Goal: Check status: Check status

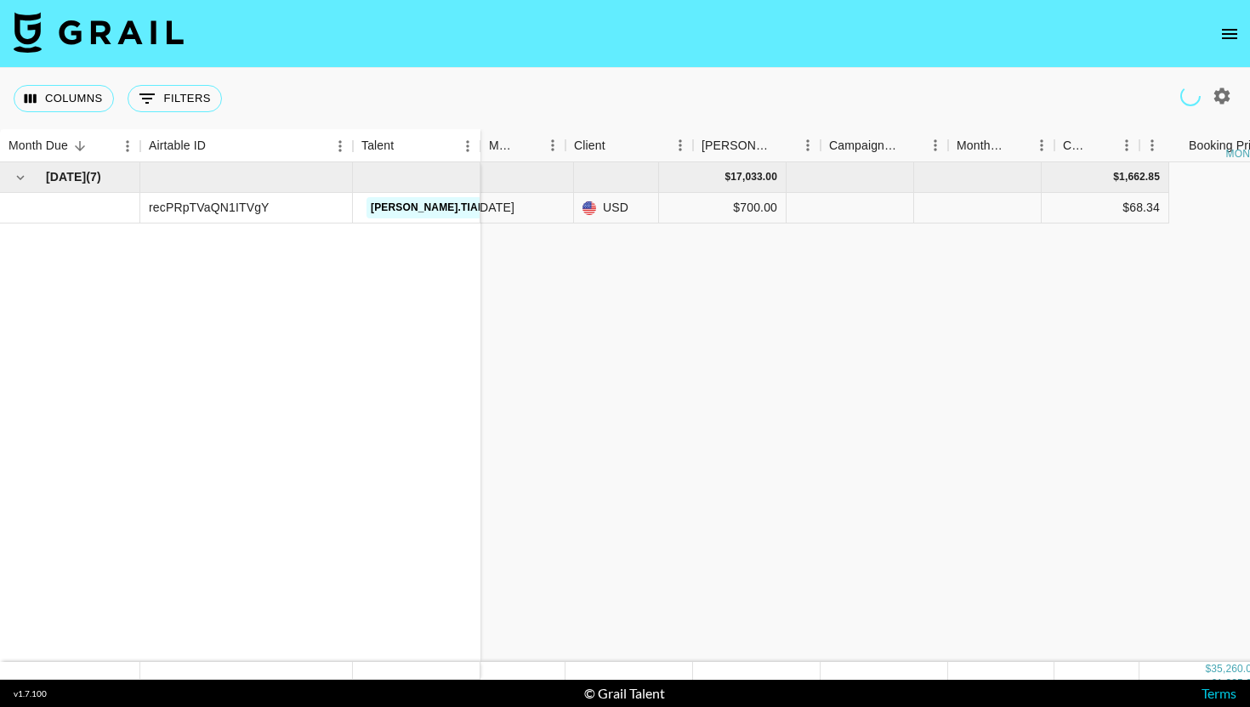
click at [1237, 26] on icon "open drawer" at bounding box center [1229, 34] width 20 height 20
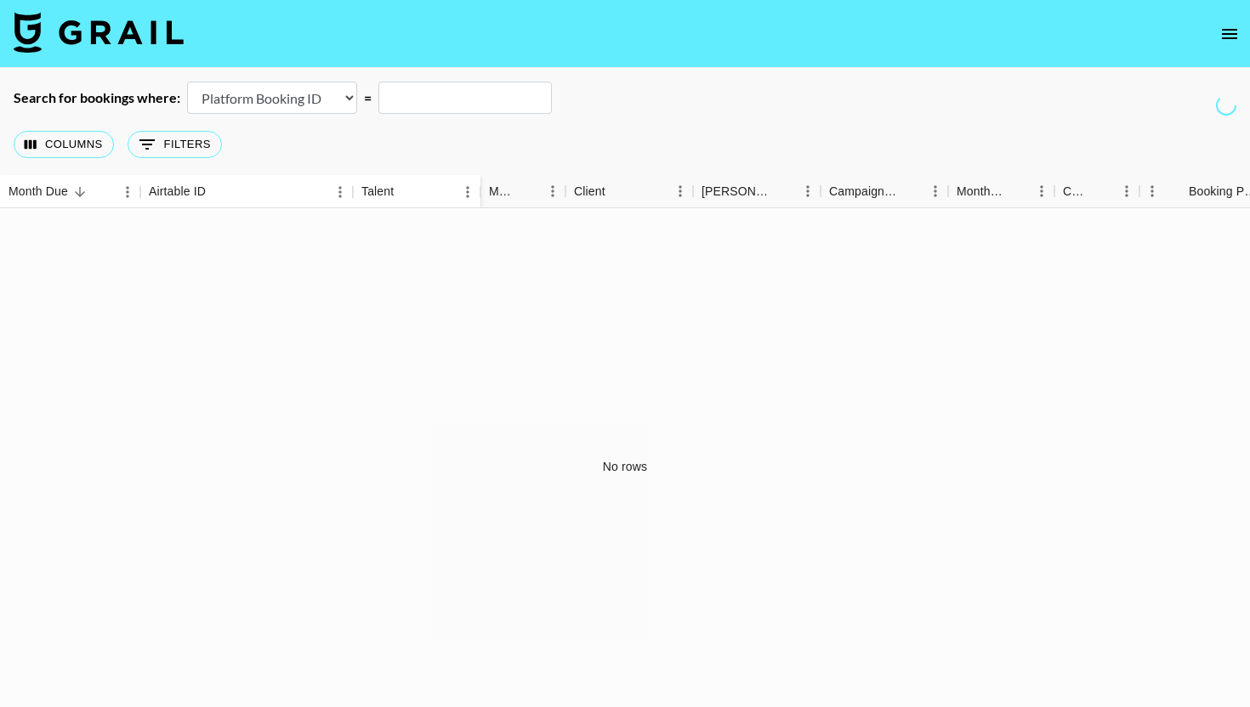
click at [308, 110] on select "Airtable Booking ID Platform Booking ID Platform Campaign ID" at bounding box center [272, 98] width 170 height 32
select select "airtableId"
click at [187, 82] on select "Airtable Booking ID Platform Booking ID Platform Campaign ID" at bounding box center [272, 98] width 170 height 32
click at [477, 96] on input "text" at bounding box center [464, 98] width 173 height 32
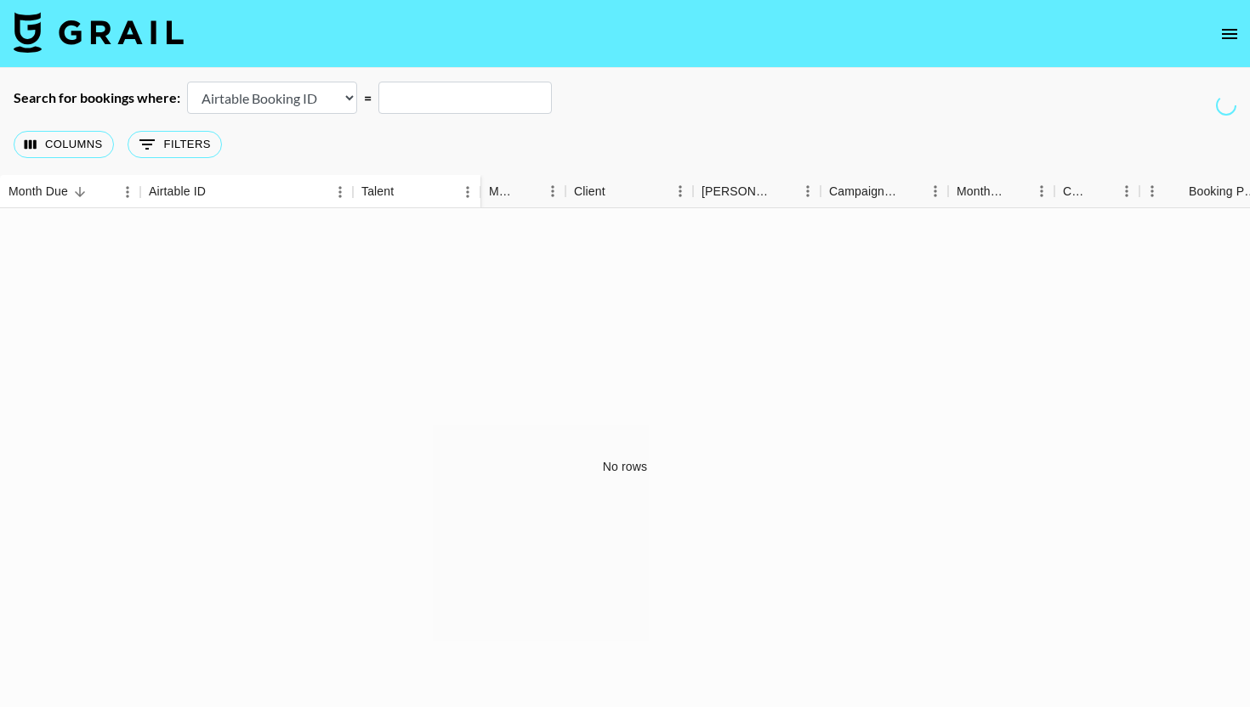
paste input "recOvEaAlBcsFRT3s"
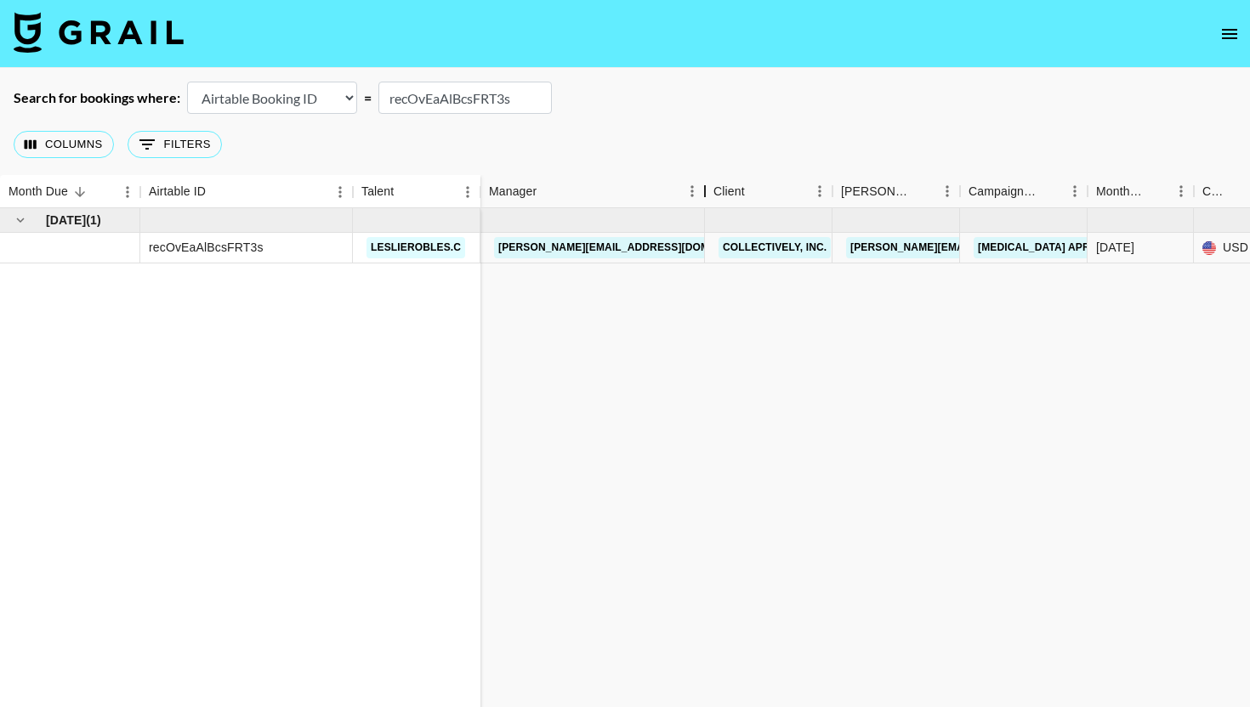
drag, startPoint x: 566, startPoint y: 191, endPoint x: 707, endPoint y: 190, distance: 140.3
click at [707, 191] on div "Manager" at bounding box center [705, 191] width 20 height 33
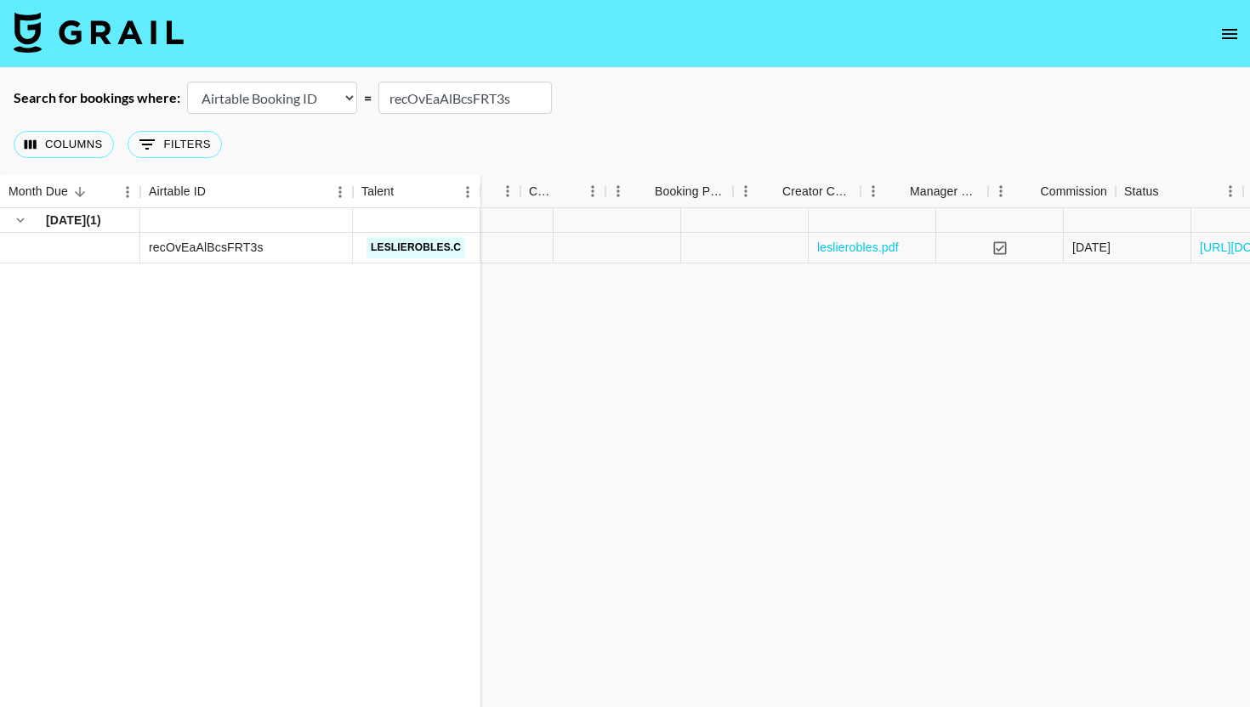
scroll to position [0, 1883]
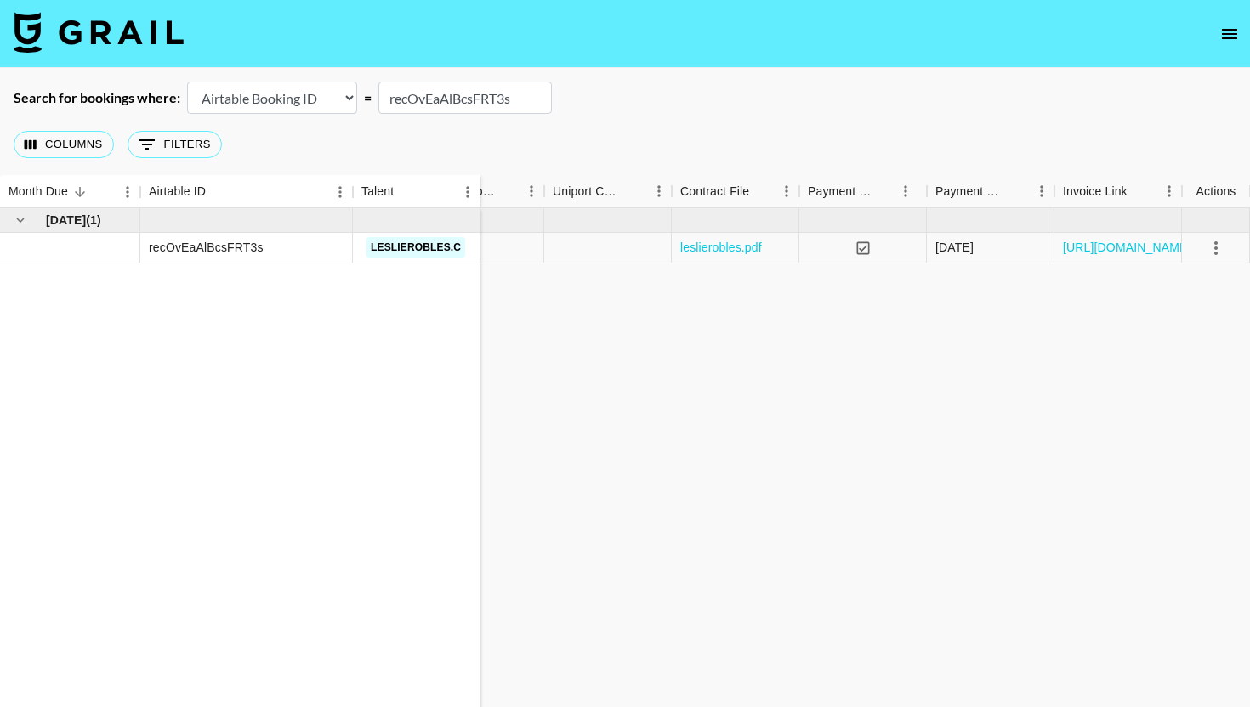
type input "recOvEaAlBcsFRT3s"
click at [753, 257] on div "leslierobles.pdf" at bounding box center [736, 248] width 128 height 31
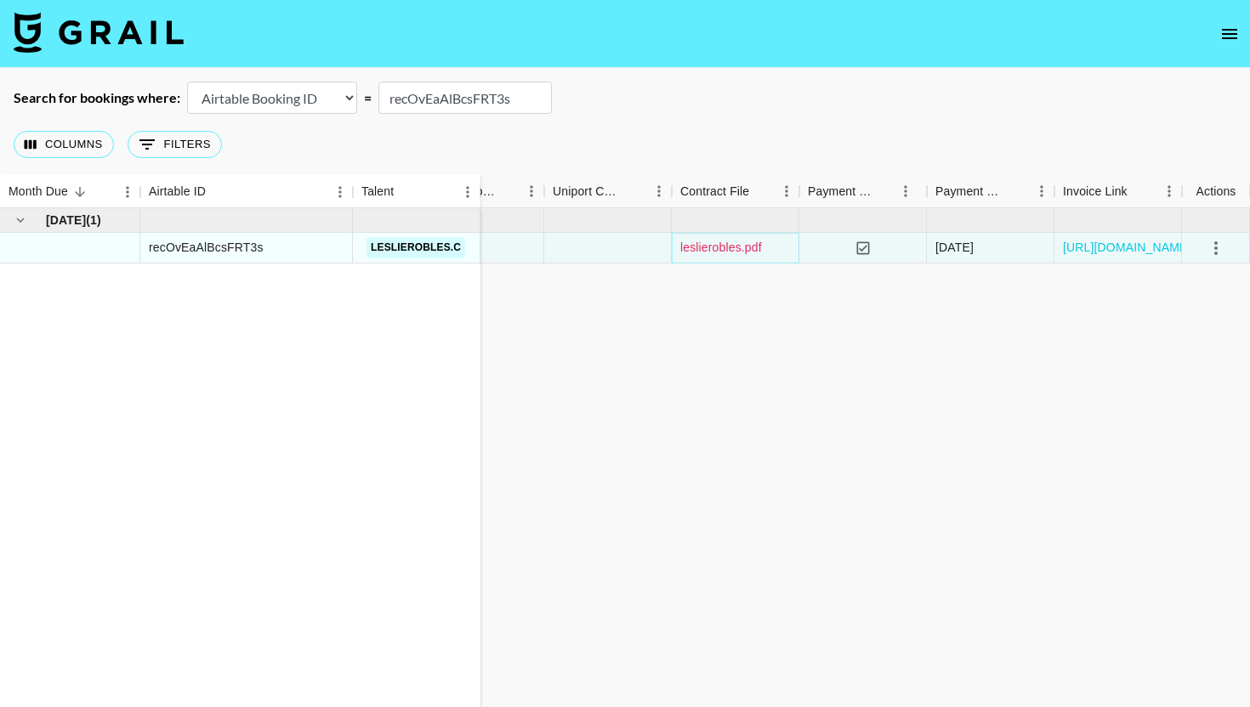
click at [737, 243] on link "leslierobles.pdf" at bounding box center [721, 247] width 82 height 17
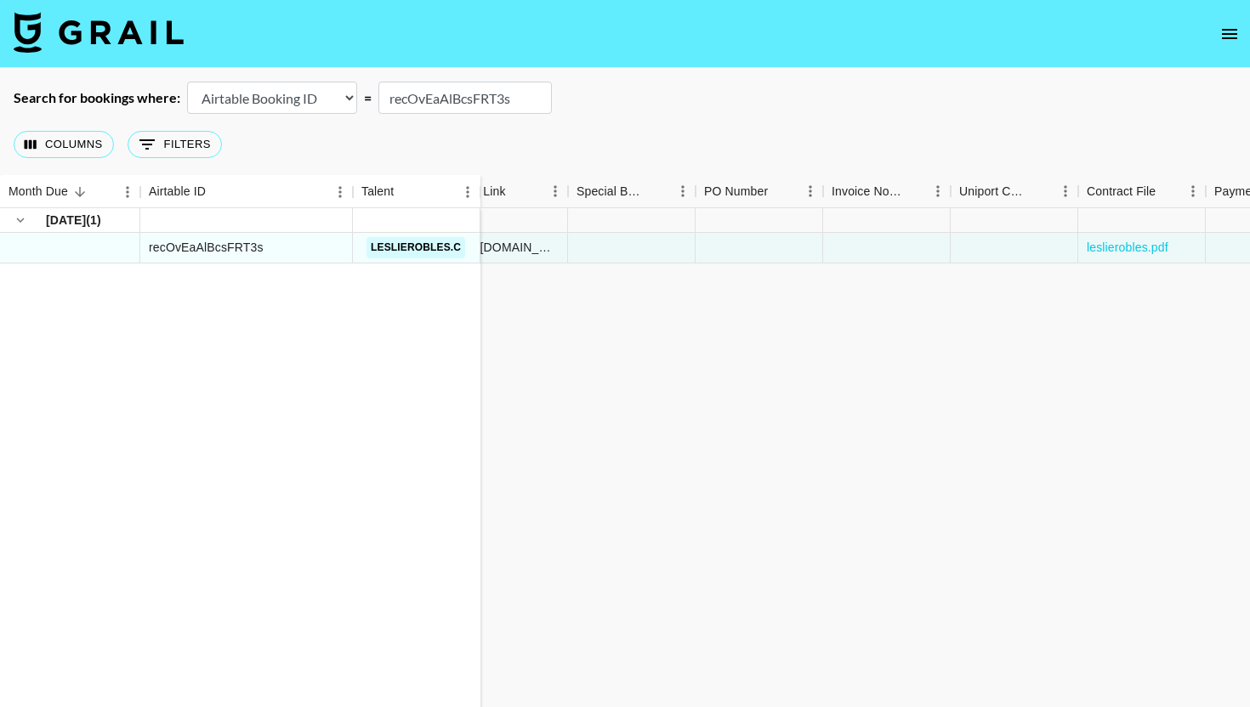
scroll to position [0, 1191]
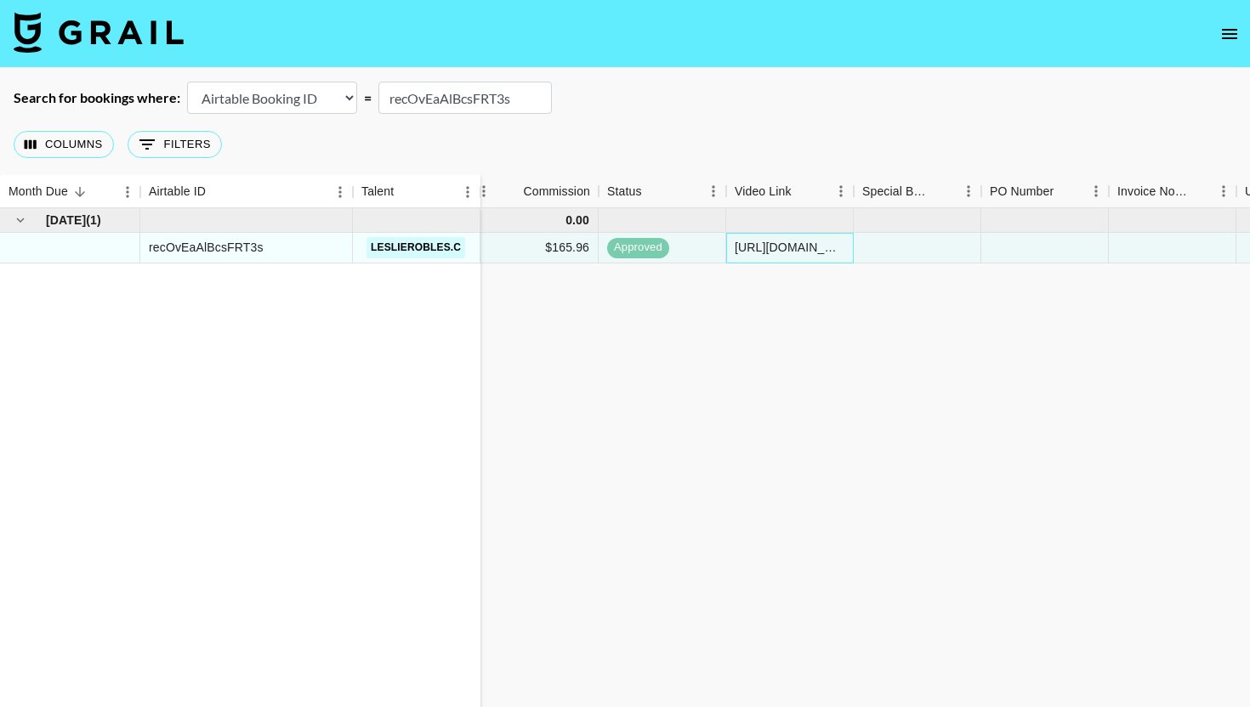
click at [791, 249] on div "[URL][DOMAIN_NAME]" at bounding box center [790, 247] width 110 height 17
